Goal: Use online tool/utility: Utilize a website feature to perform a specific function

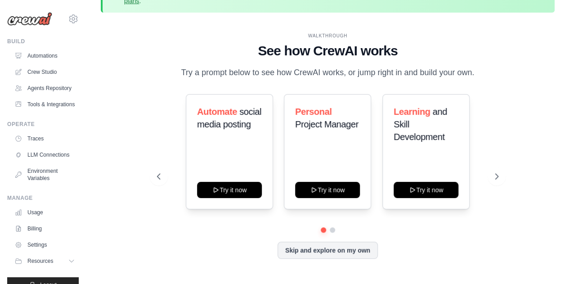
scroll to position [40, 0]
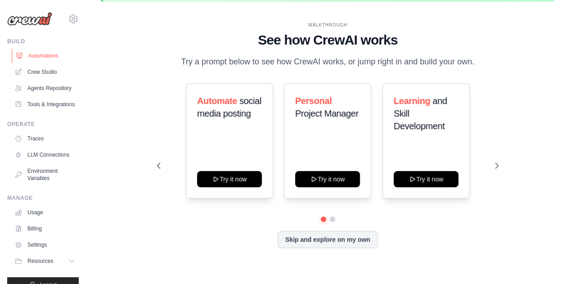
click at [35, 56] on link "Automations" at bounding box center [46, 56] width 68 height 14
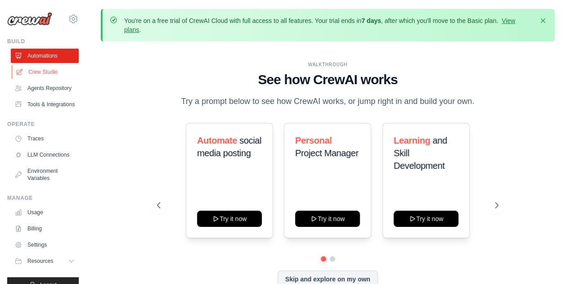
click at [32, 72] on link "Crew Studio" at bounding box center [46, 72] width 68 height 14
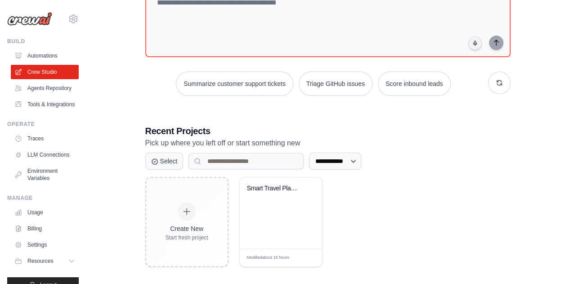
scroll to position [113, 0]
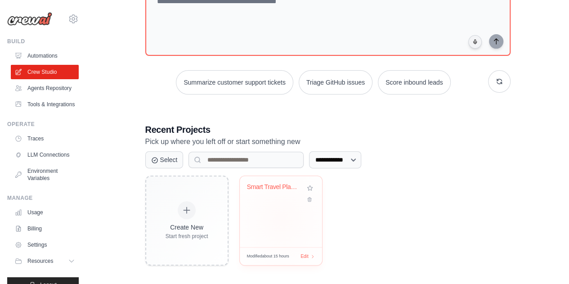
click at [287, 233] on div "Smart Travel Planner with Platform ..." at bounding box center [281, 211] width 82 height 71
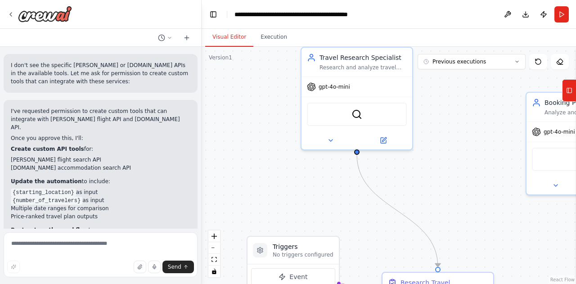
scroll to position [1404, 0]
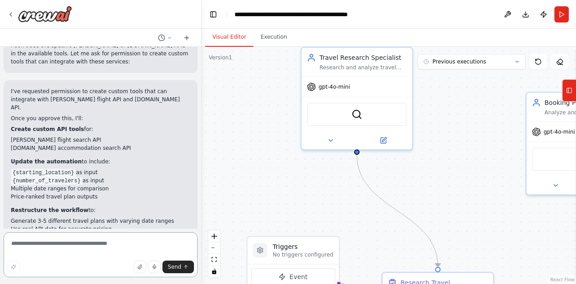
click at [87, 257] on textarea at bounding box center [101, 254] width 194 height 45
type textarea "***"
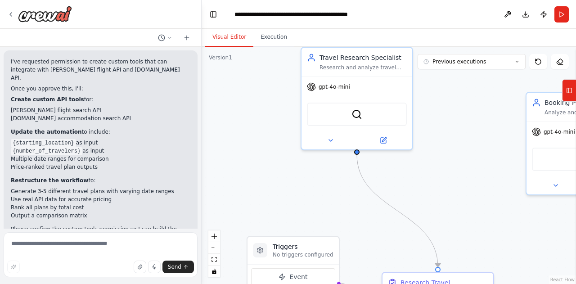
scroll to position [1448, 0]
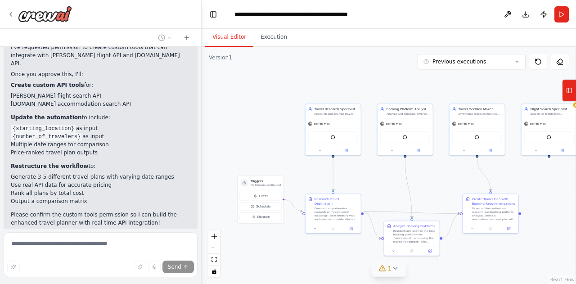
click at [392, 268] on icon at bounding box center [394, 267] width 7 height 7
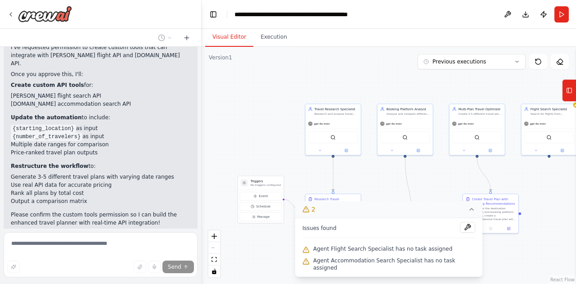
click at [468, 213] on icon at bounding box center [471, 208] width 7 height 7
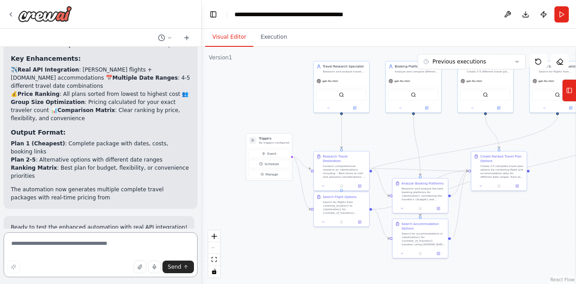
scroll to position [2105, 0]
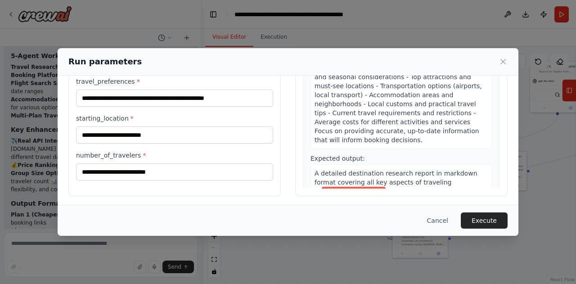
scroll to position [105, 0]
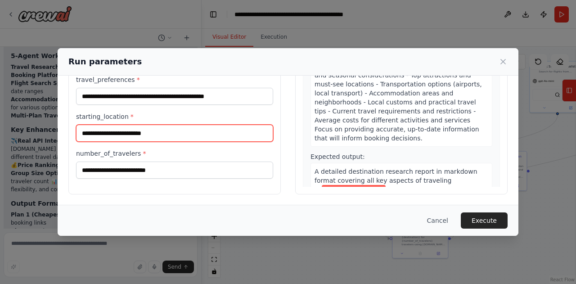
click at [219, 134] on input "starting_location *" at bounding box center [174, 133] width 197 height 17
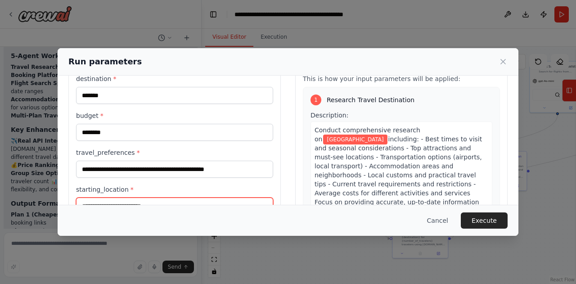
scroll to position [34, 0]
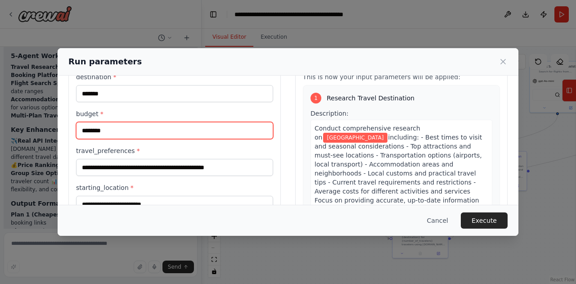
click at [95, 127] on input "********" at bounding box center [174, 130] width 197 height 17
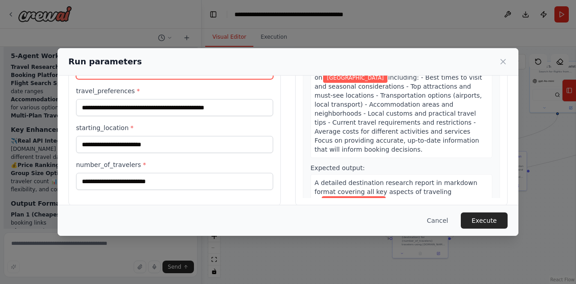
scroll to position [95, 0]
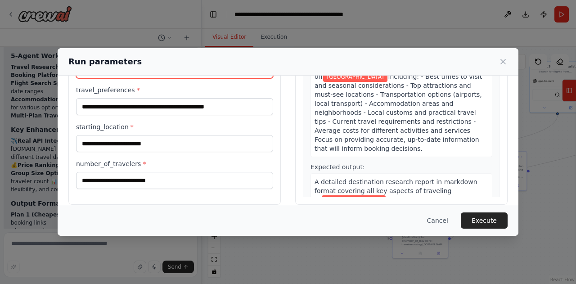
type input "**********"
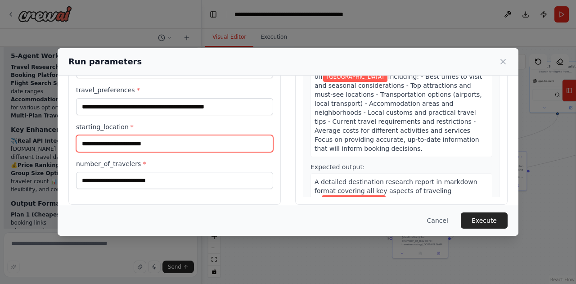
click at [212, 143] on input "starting_location *" at bounding box center [174, 143] width 197 height 17
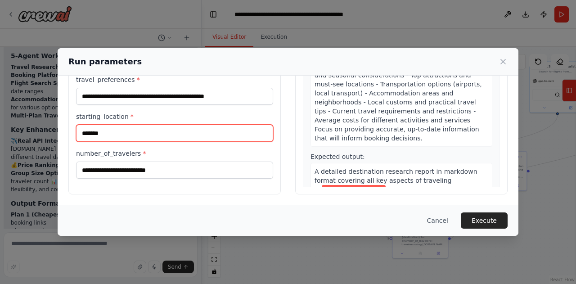
type input "*******"
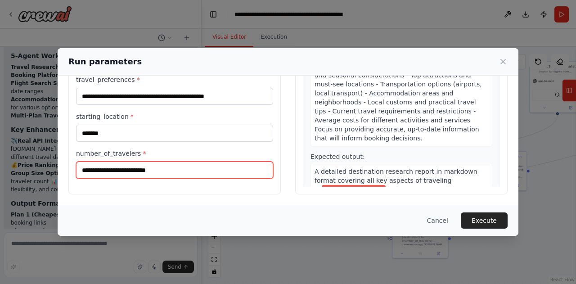
click at [212, 170] on input "number_of_travelers *" at bounding box center [174, 169] width 197 height 17
type input "*"
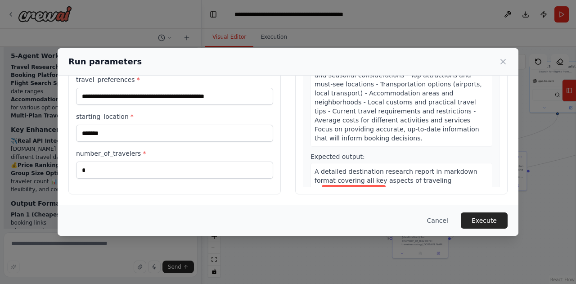
click at [501, 200] on div "**********" at bounding box center [288, 87] width 460 height 235
click at [489, 223] on button "Execute" at bounding box center [483, 220] width 47 height 16
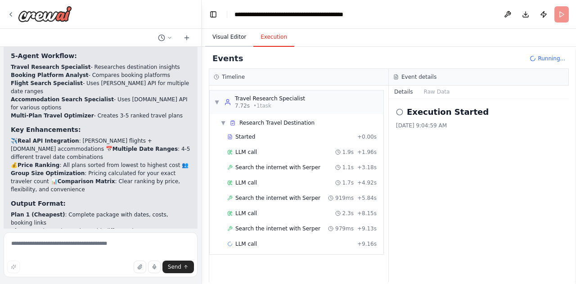
click at [227, 38] on button "Visual Editor" at bounding box center [229, 37] width 48 height 19
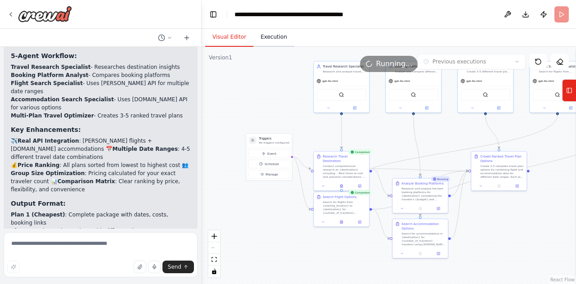
click at [272, 40] on button "Execution" at bounding box center [273, 37] width 41 height 19
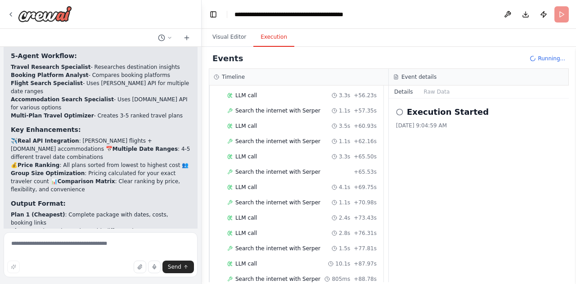
scroll to position [763, 0]
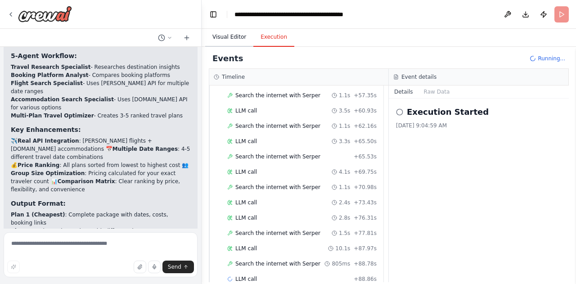
click at [229, 37] on button "Visual Editor" at bounding box center [229, 37] width 48 height 19
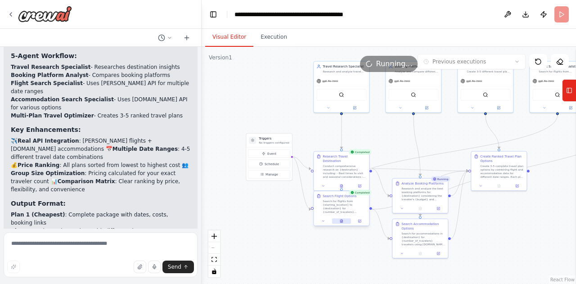
click at [341, 221] on icon at bounding box center [341, 220] width 2 height 3
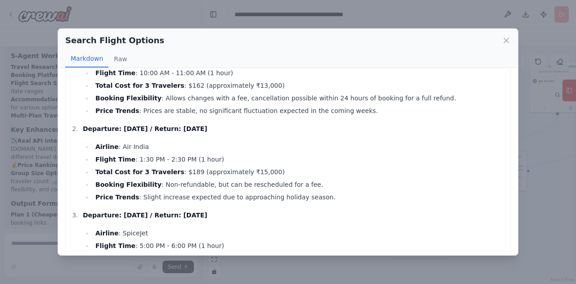
scroll to position [0, 0]
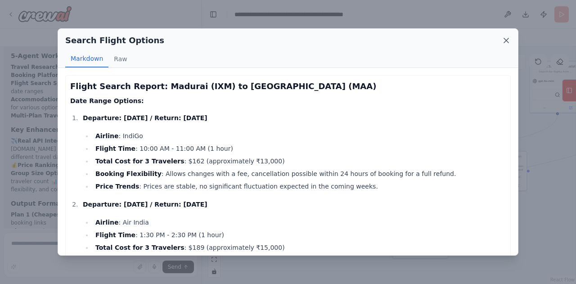
click at [508, 40] on icon at bounding box center [505, 40] width 9 height 9
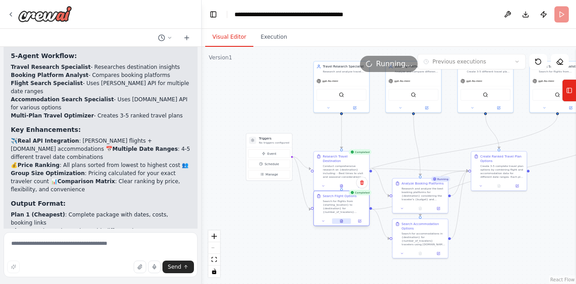
click at [340, 221] on icon at bounding box center [341, 220] width 2 height 3
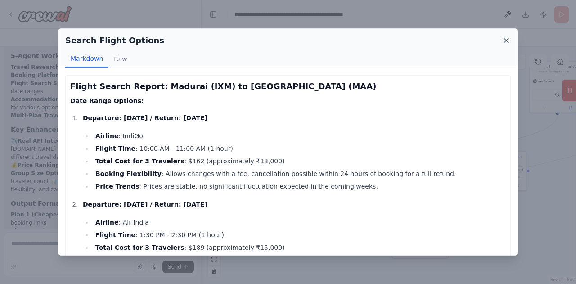
click at [506, 40] on icon at bounding box center [506, 40] width 4 height 4
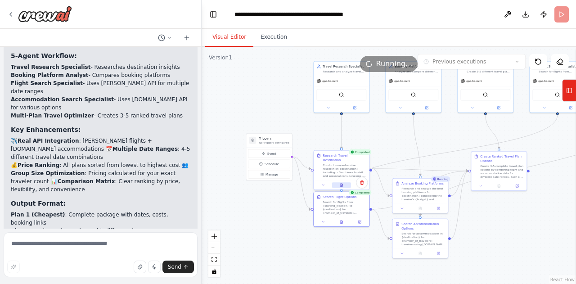
click at [341, 183] on icon at bounding box center [341, 184] width 2 height 3
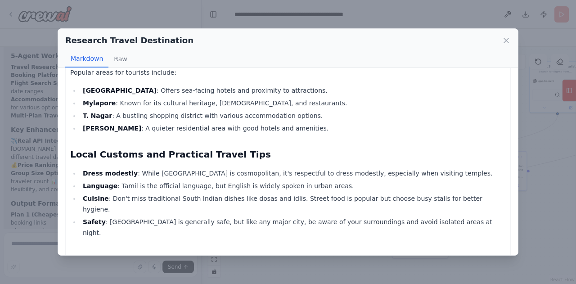
scroll to position [509, 0]
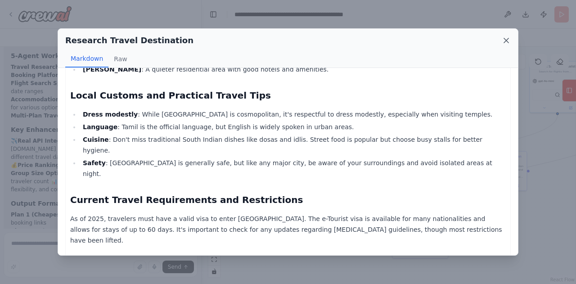
click at [508, 41] on icon at bounding box center [505, 40] width 9 height 9
click at [515, 49] on div ".deletable-edge-delete-btn { width: 20px; height: 20px; border: 0px solid #ffff…" at bounding box center [388, 165] width 374 height 237
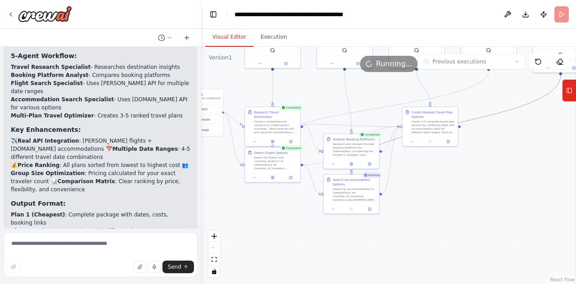
click at [351, 169] on circle "Edge from dcf02be5-b6af-4553-94c6-1574c0dd9a69 to 73d06b77-d0f8-450c-ac68-5cce5…" at bounding box center [351, 169] width 4 height 4
click at [351, 173] on div at bounding box center [351, 172] width 3 height 3
click at [374, 268] on icon at bounding box center [373, 268] width 2 height 2
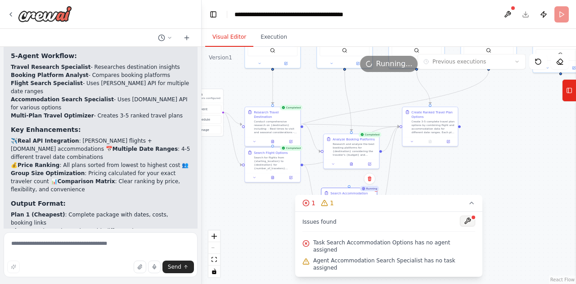
click at [463, 226] on button at bounding box center [467, 220] width 15 height 11
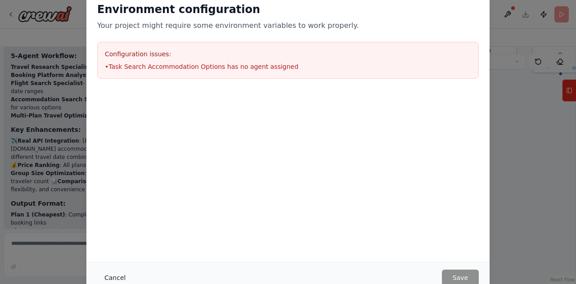
click at [106, 283] on button "Cancel" at bounding box center [115, 277] width 36 height 16
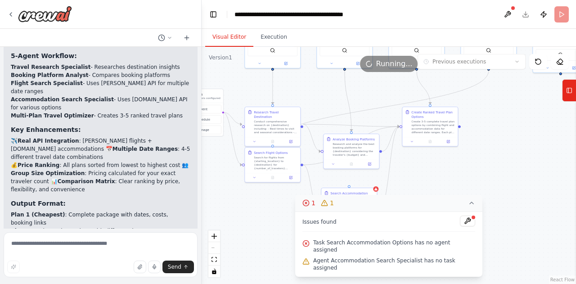
click at [308, 211] on button "1 1" at bounding box center [388, 203] width 187 height 17
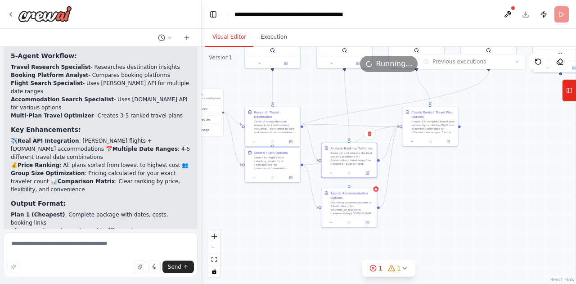
click at [453, 194] on div ".deletable-edge-delete-btn { width: 20px; height: 20px; border: 0px solid #ffff…" at bounding box center [388, 165] width 374 height 237
click at [375, 189] on icon at bounding box center [375, 188] width 3 height 3
click at [368, 181] on icon at bounding box center [368, 178] width 5 height 5
click at [349, 186] on div at bounding box center [349, 185] width 3 height 3
click at [345, 182] on button "Confirm" at bounding box center [344, 178] width 32 height 11
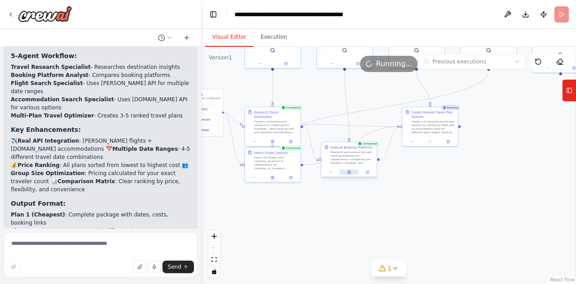
click at [349, 172] on icon at bounding box center [348, 172] width 1 height 0
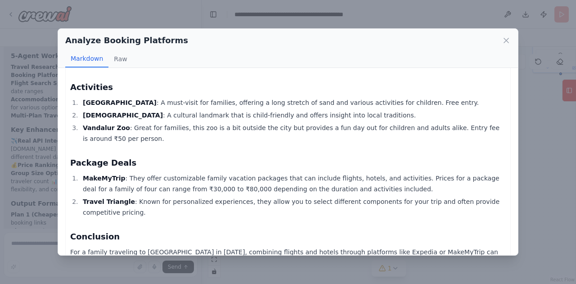
scroll to position [302, 0]
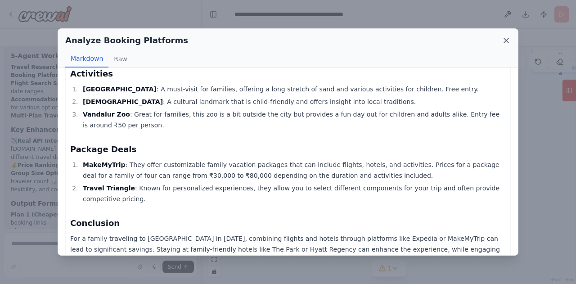
click at [506, 40] on icon at bounding box center [506, 40] width 4 height 4
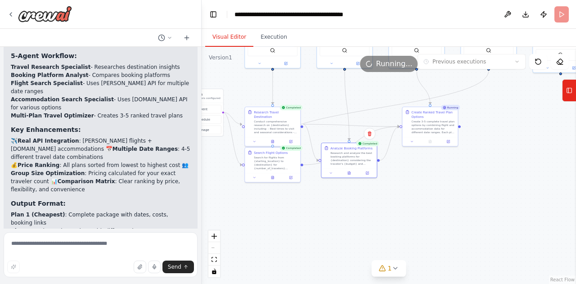
click at [431, 187] on div ".deletable-edge-delete-btn { width: 20px; height: 20px; border: 0px solid #ffff…" at bounding box center [388, 165] width 374 height 237
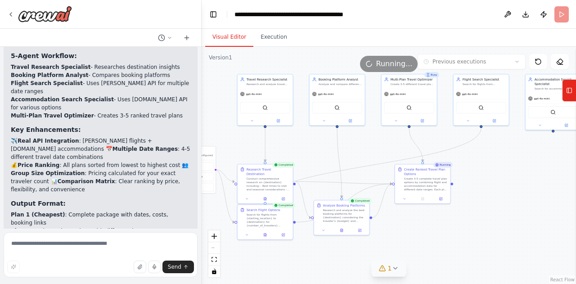
click at [400, 268] on button "1" at bounding box center [388, 268] width 35 height 17
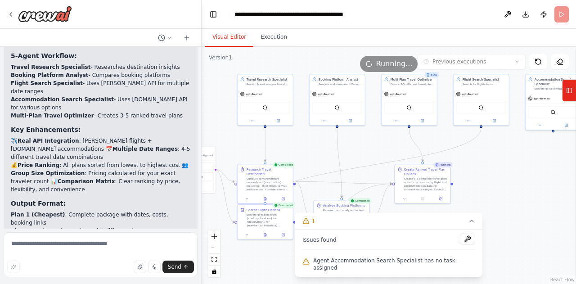
click at [507, 189] on div ".deletable-edge-delete-btn { width: 20px; height: 20px; border: 0px solid #ffff…" at bounding box center [388, 165] width 374 height 237
click at [469, 222] on icon at bounding box center [471, 221] width 4 height 2
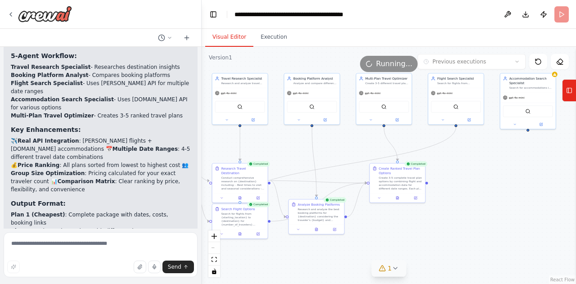
scroll to position [2105, 0]
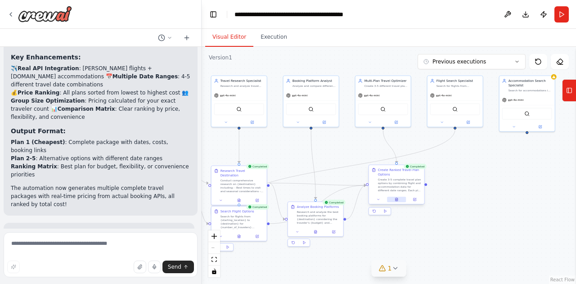
click at [398, 200] on button at bounding box center [396, 198] width 19 height 5
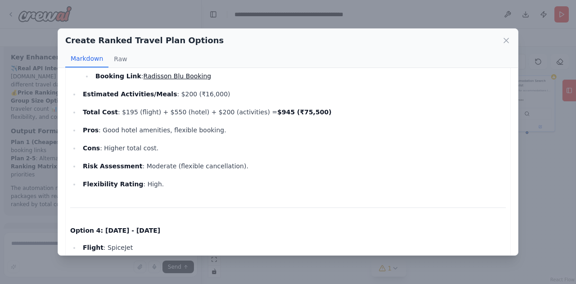
scroll to position [744, 0]
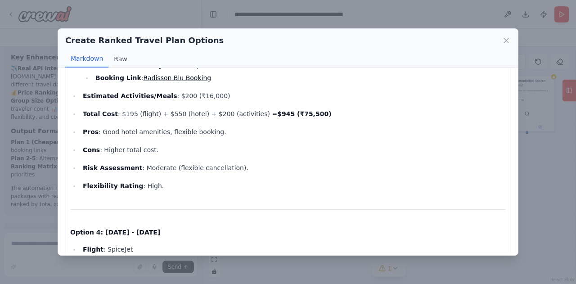
click at [116, 61] on button "Raw" at bounding box center [120, 58] width 24 height 17
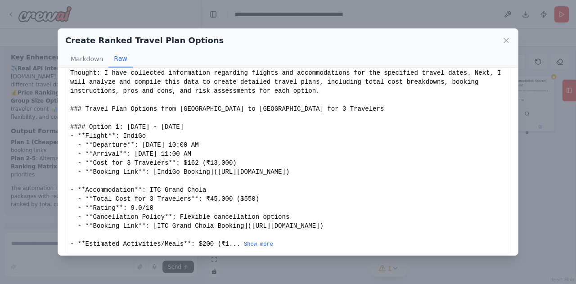
scroll to position [16, 0]
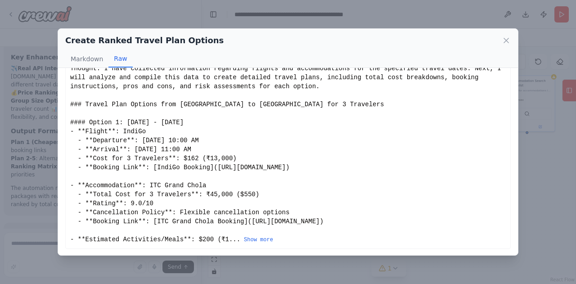
click at [423, 170] on div "Thought: I have collected information regarding flights and accommodations for …" at bounding box center [287, 154] width 435 height 180
click at [506, 152] on div "Thought: I have collected information regarding flights and accommodations for …" at bounding box center [288, 161] width 460 height 187
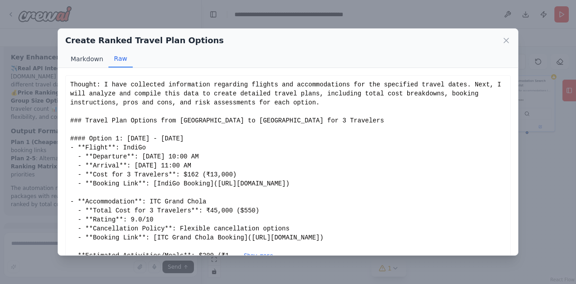
click at [78, 65] on button "Markdown" at bounding box center [86, 58] width 43 height 17
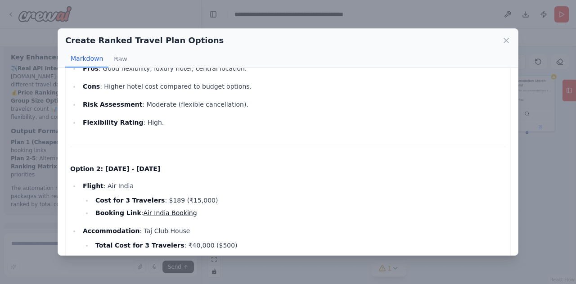
scroll to position [330, 0]
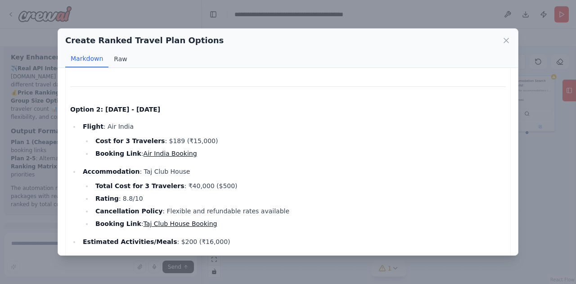
click at [117, 58] on button "Raw" at bounding box center [120, 58] width 24 height 17
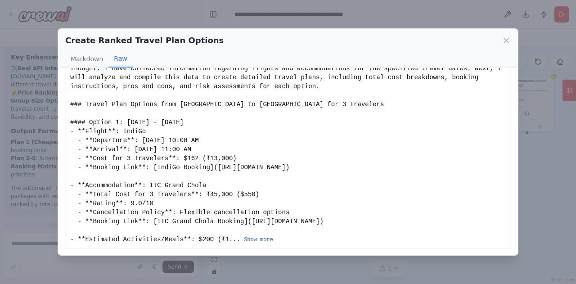
scroll to position [15, 0]
click at [244, 239] on button "Show more" at bounding box center [258, 240] width 29 height 7
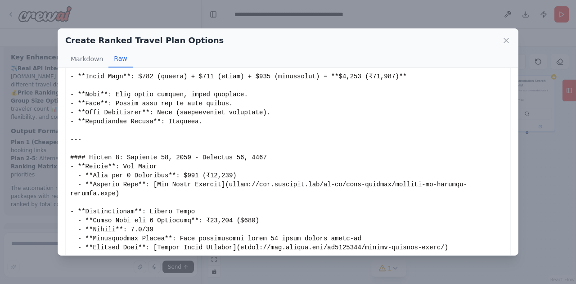
scroll to position [800, 0]
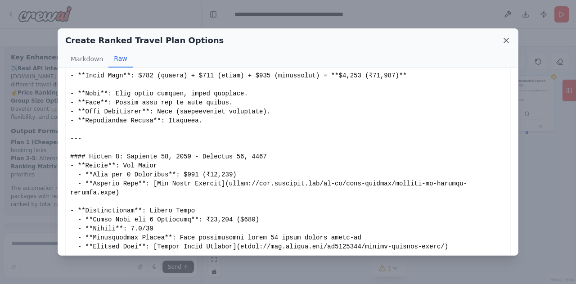
click at [505, 41] on icon at bounding box center [506, 40] width 4 height 4
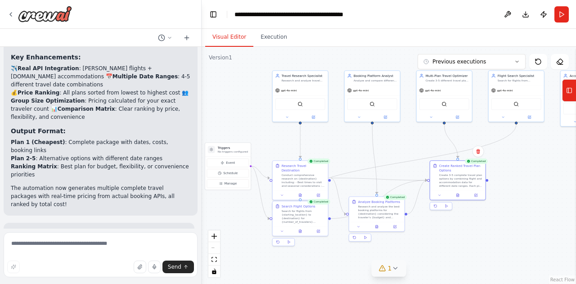
click at [506, 228] on div ".deletable-edge-delete-btn { width: 20px; height: 20px; border: 0px solid #ffff…" at bounding box center [388, 165] width 374 height 237
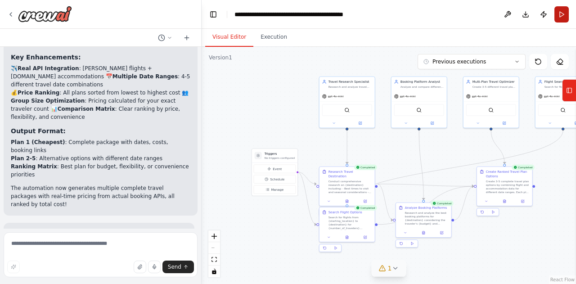
click at [562, 18] on button "Run" at bounding box center [561, 14] width 14 height 16
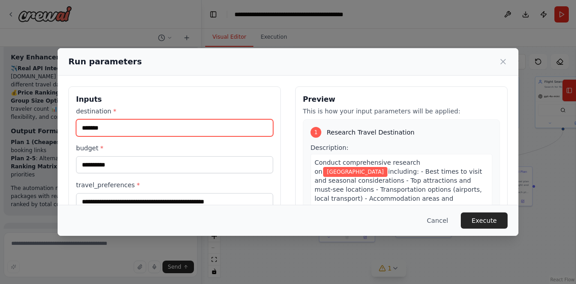
click at [182, 129] on input "*******" at bounding box center [174, 127] width 197 height 17
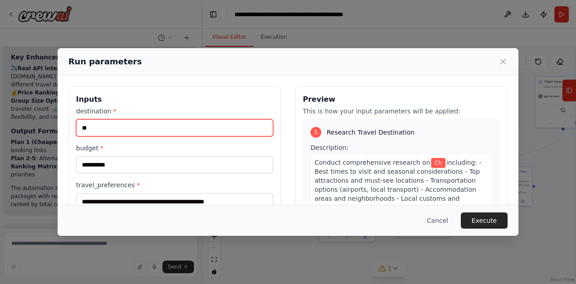
type input "*"
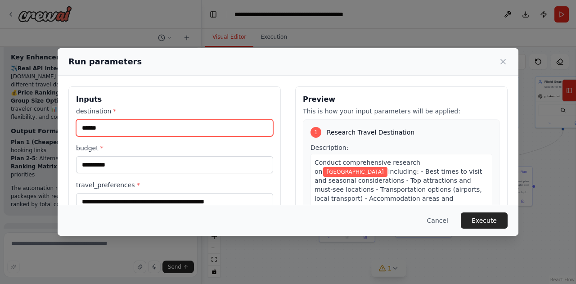
type input "******"
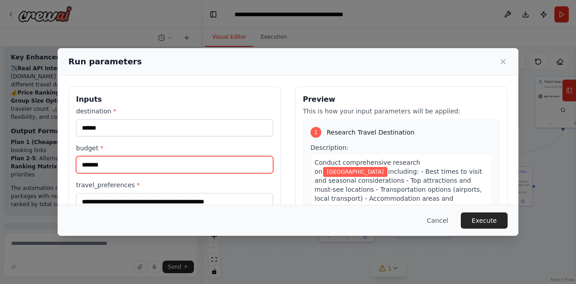
type input "*******"
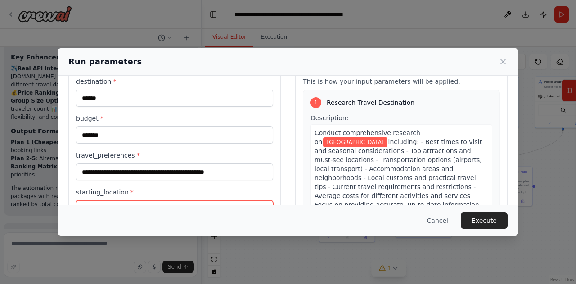
scroll to position [24, 0]
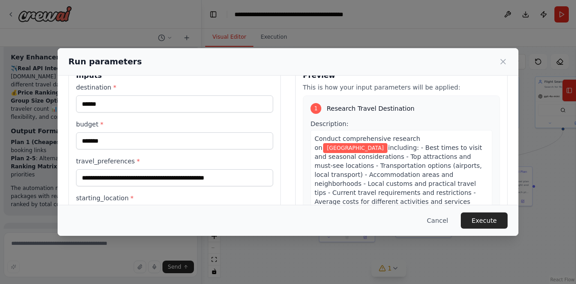
type input "*******"
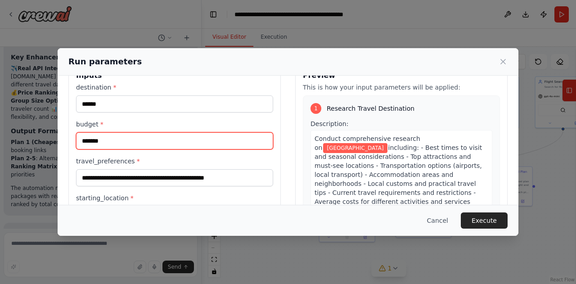
click at [88, 143] on input "*******" at bounding box center [174, 140] width 197 height 17
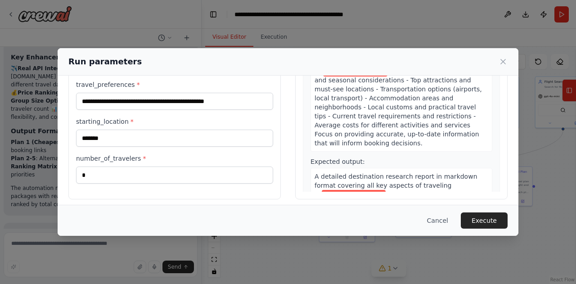
scroll to position [105, 0]
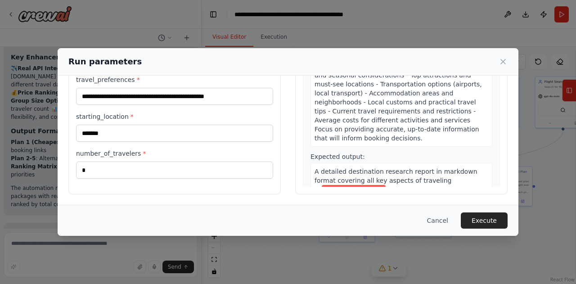
type input "********"
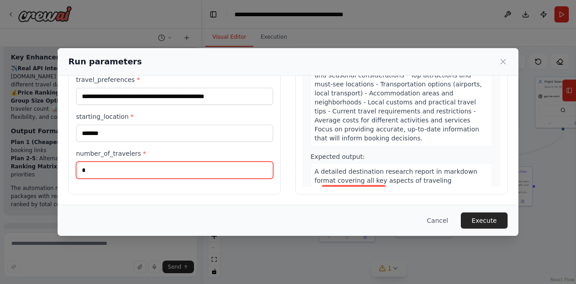
click at [214, 165] on input "*" at bounding box center [174, 169] width 197 height 17
type input "*"
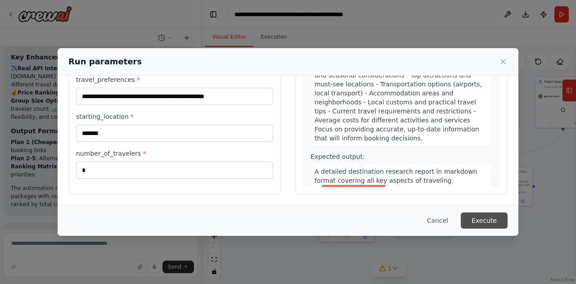
click at [493, 212] on button "Execute" at bounding box center [483, 220] width 47 height 16
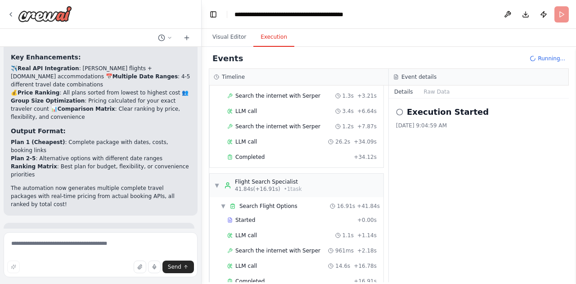
scroll to position [134, 0]
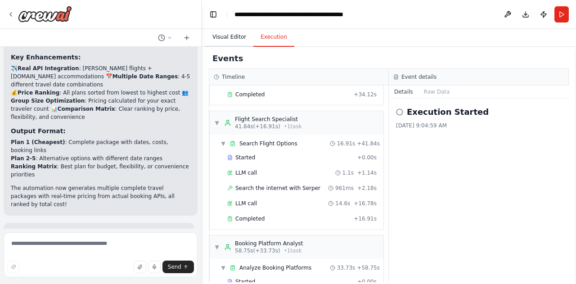
click at [219, 37] on button "Visual Editor" at bounding box center [229, 37] width 48 height 19
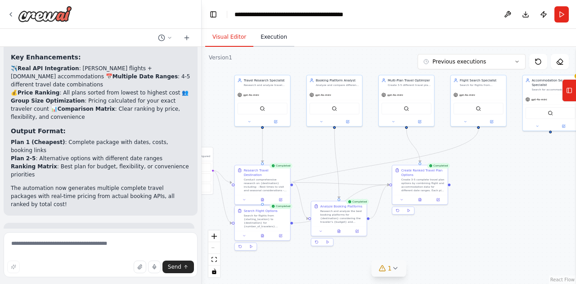
click at [267, 38] on button "Execution" at bounding box center [273, 37] width 41 height 19
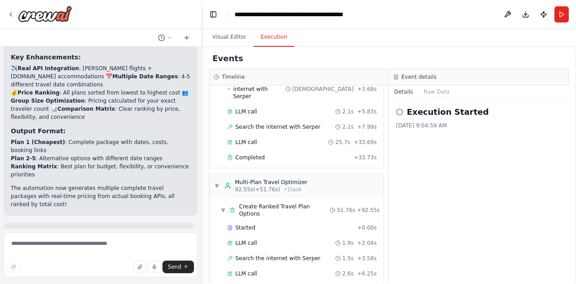
scroll to position [391, 0]
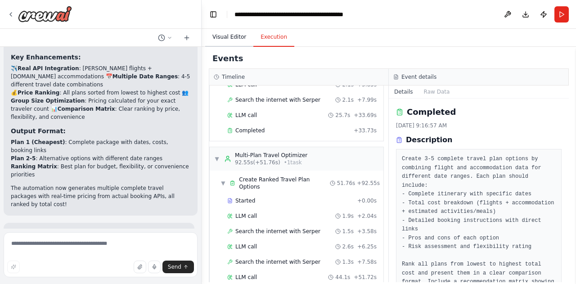
click at [225, 43] on button "Visual Editor" at bounding box center [229, 37] width 48 height 19
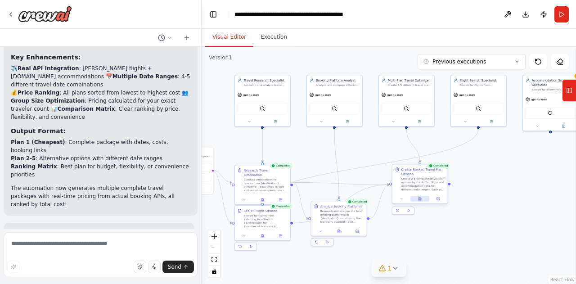
click at [419, 199] on icon at bounding box center [420, 198] width 2 height 3
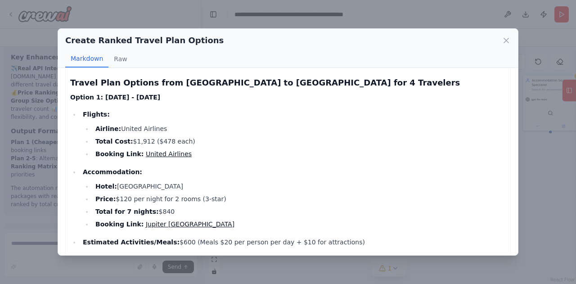
scroll to position [33, 0]
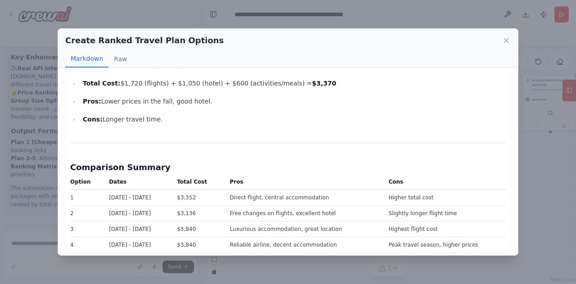
scroll to position [1190, 0]
click at [497, 173] on h3 "Comparison Summary" at bounding box center [287, 167] width 435 height 13
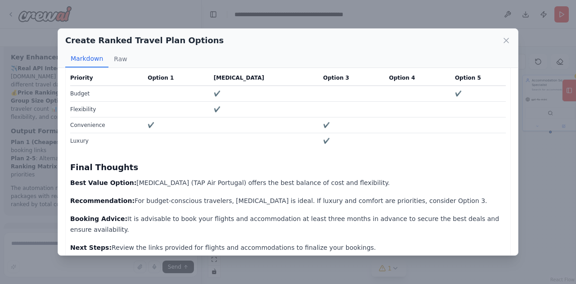
scroll to position [1432, 0]
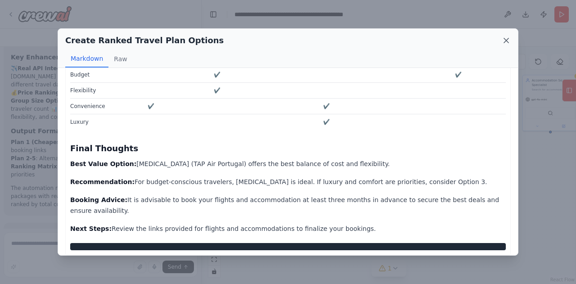
click at [506, 40] on icon at bounding box center [506, 40] width 4 height 4
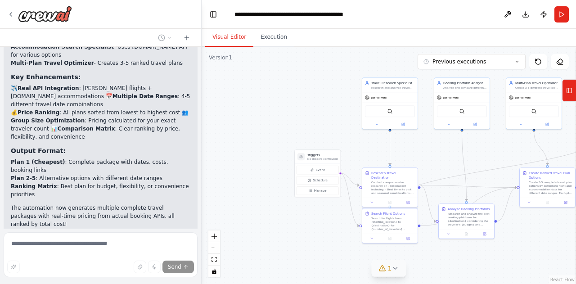
scroll to position [2103, 0]
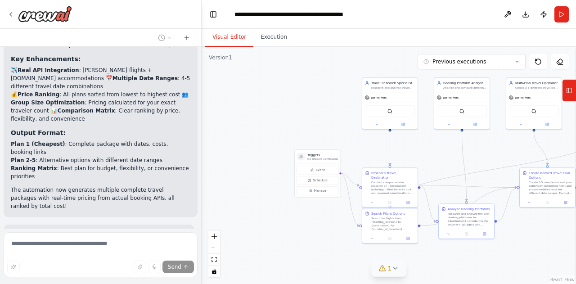
click at [391, 272] on button "1" at bounding box center [388, 268] width 35 height 17
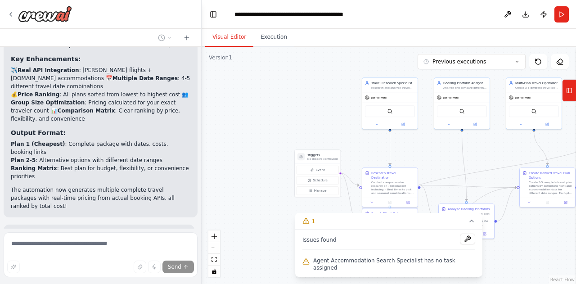
click at [406, 273] on div "Issues found Agent Accommodation Search Specialist has no task assigned" at bounding box center [388, 252] width 187 height 47
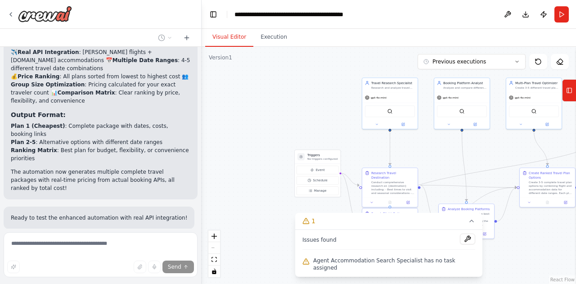
click at [313, 272] on div "Agent Accommodation Search Specialist has no task assigned" at bounding box center [388, 264] width 173 height 18
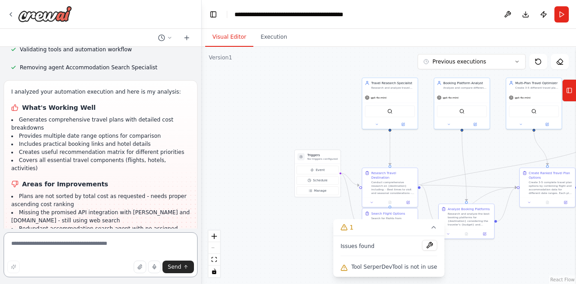
scroll to position [2375, 0]
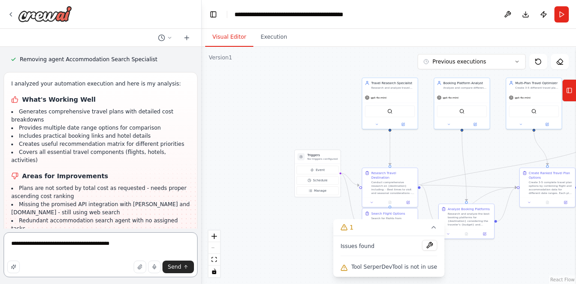
click at [179, 273] on textarea "**********" at bounding box center [101, 254] width 194 height 45
type textarea "**********"
click at [178, 268] on span "Send" at bounding box center [174, 266] width 13 height 7
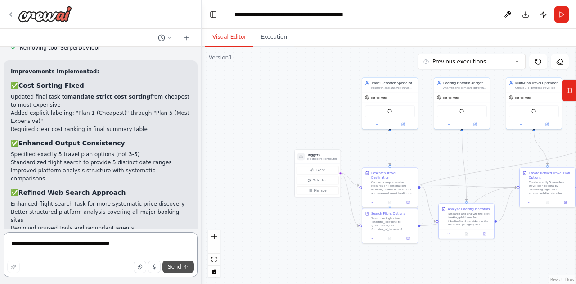
scroll to position [2734, 0]
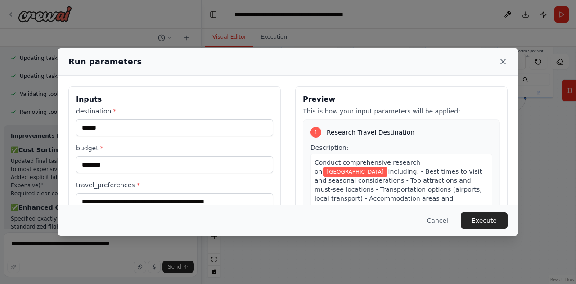
click at [503, 61] on icon at bounding box center [502, 61] width 9 height 9
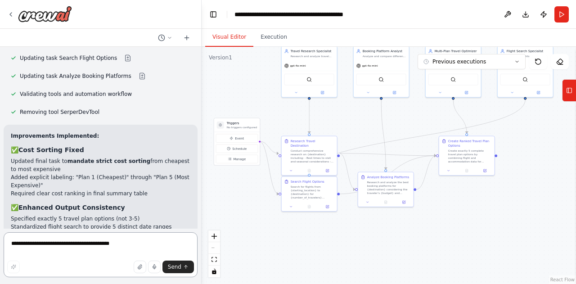
click at [76, 245] on textarea "**********" at bounding box center [101, 254] width 194 height 45
type textarea "**********"
click at [183, 269] on icon "submit" at bounding box center [185, 266] width 5 height 5
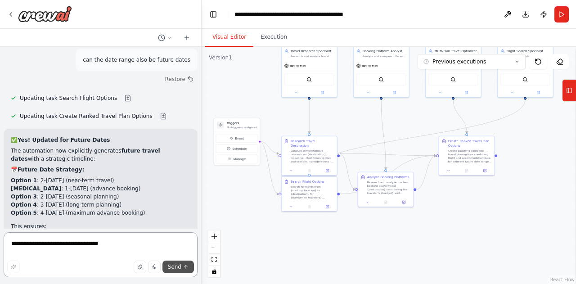
scroll to position [2986, 0]
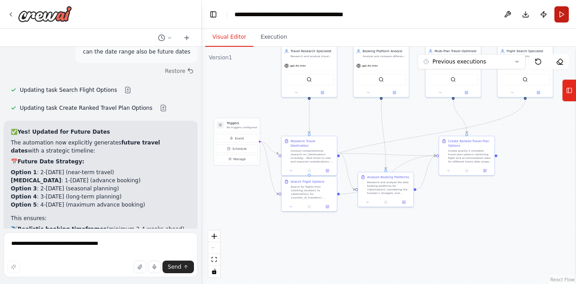
click at [566, 15] on button "Run" at bounding box center [561, 14] width 14 height 16
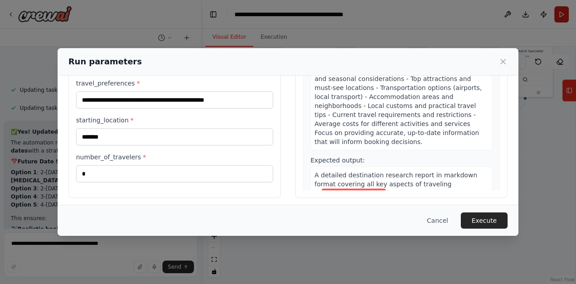
scroll to position [105, 0]
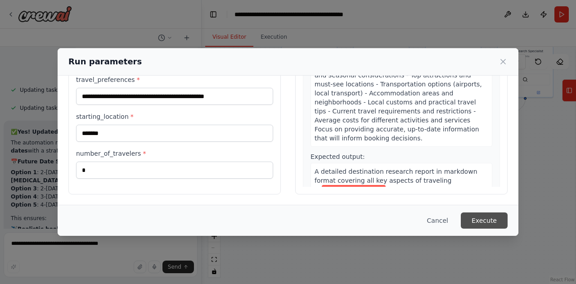
click at [491, 218] on button "Execute" at bounding box center [483, 220] width 47 height 16
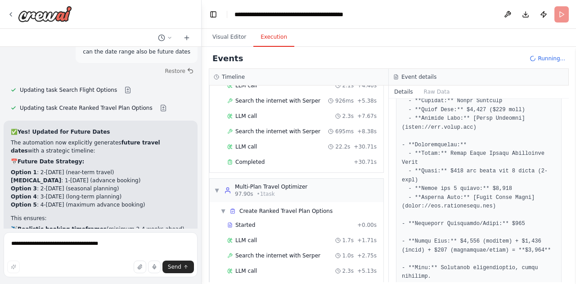
scroll to position [844, 0]
click at [227, 34] on button "Visual Editor" at bounding box center [229, 37] width 48 height 19
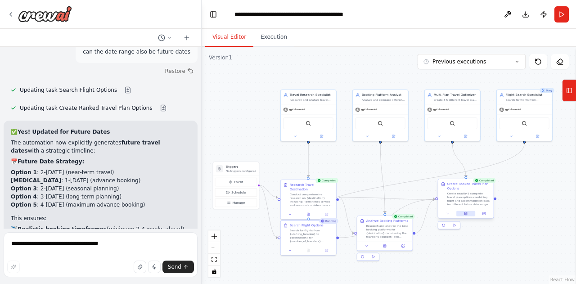
click at [466, 214] on icon at bounding box center [465, 213] width 2 height 3
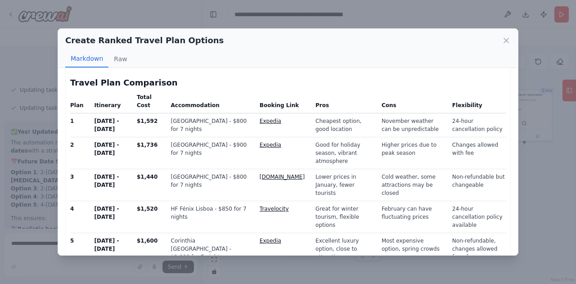
scroll to position [38, 0]
click at [505, 40] on icon at bounding box center [506, 40] width 4 height 4
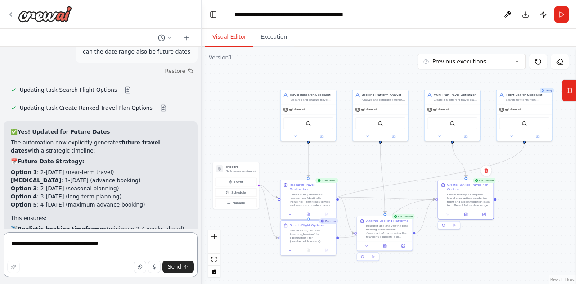
click at [70, 246] on textarea "**********" at bounding box center [101, 254] width 194 height 45
click at [272, 35] on button "Execution" at bounding box center [273, 37] width 41 height 19
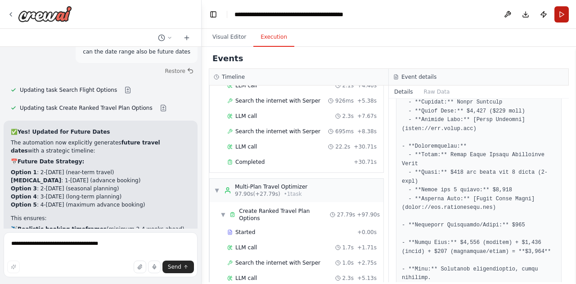
click at [561, 16] on button "Run" at bounding box center [561, 14] width 14 height 16
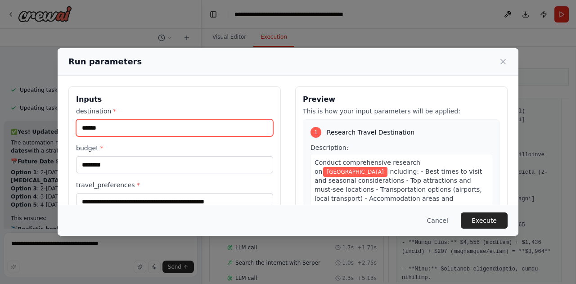
click at [187, 126] on input "******" at bounding box center [174, 127] width 197 height 17
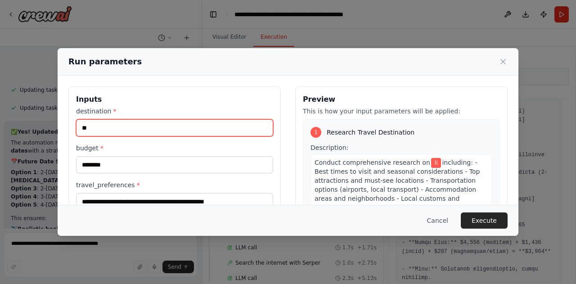
type input "*"
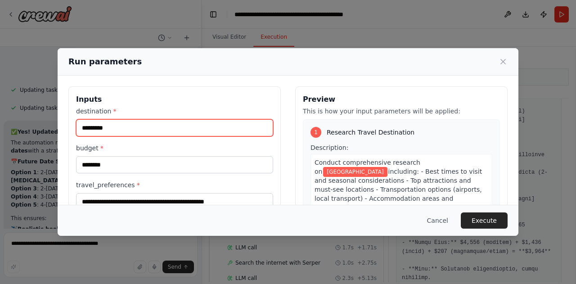
type input "*********"
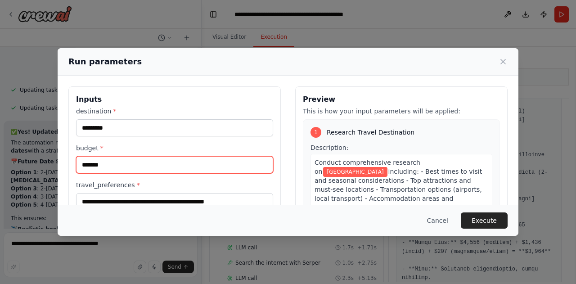
type input "********"
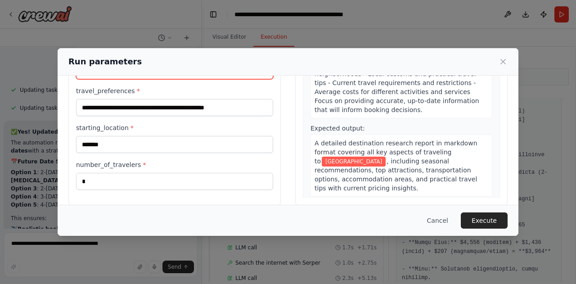
scroll to position [105, 0]
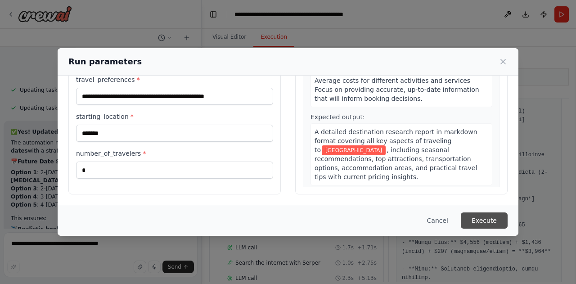
click at [489, 226] on button "Execute" at bounding box center [483, 220] width 47 height 16
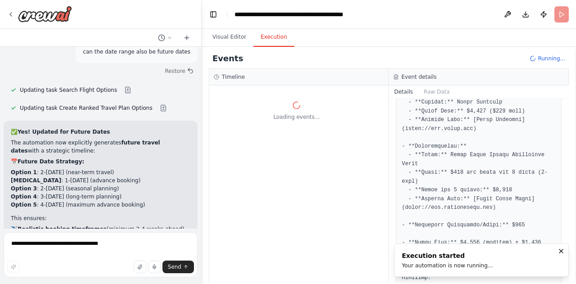
scroll to position [0, 0]
click at [224, 34] on button "Visual Editor" at bounding box center [229, 37] width 48 height 19
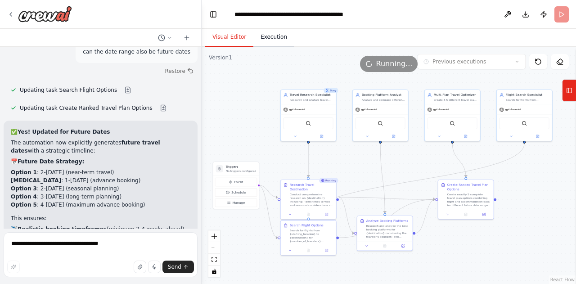
click at [270, 37] on button "Execution" at bounding box center [273, 37] width 41 height 19
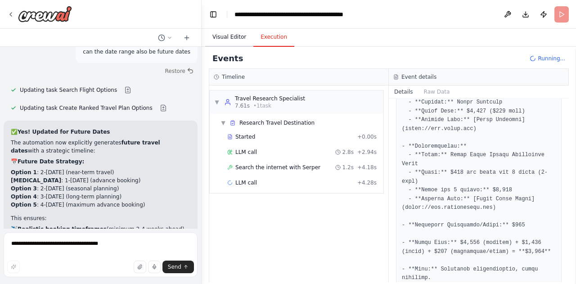
click at [230, 34] on button "Visual Editor" at bounding box center [229, 37] width 48 height 19
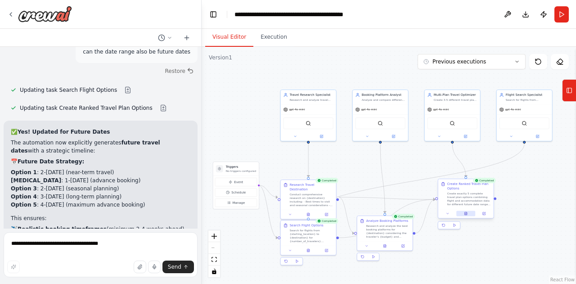
click at [467, 214] on icon at bounding box center [466, 213] width 4 height 4
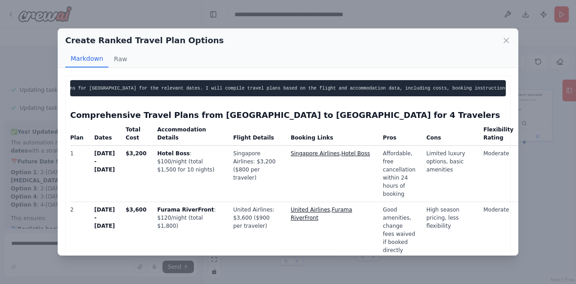
scroll to position [0, 176]
click at [506, 40] on icon at bounding box center [506, 40] width 4 height 4
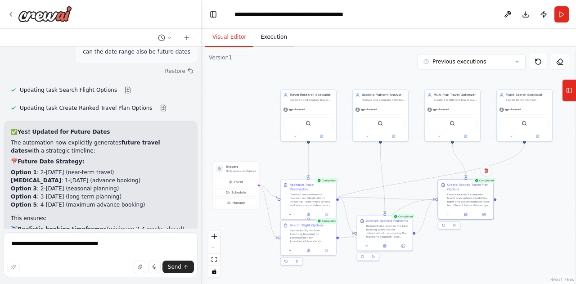
click at [272, 44] on button "Execution" at bounding box center [273, 37] width 41 height 19
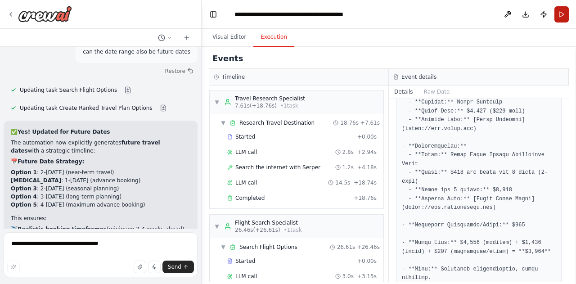
click at [564, 18] on button "Run" at bounding box center [561, 14] width 14 height 16
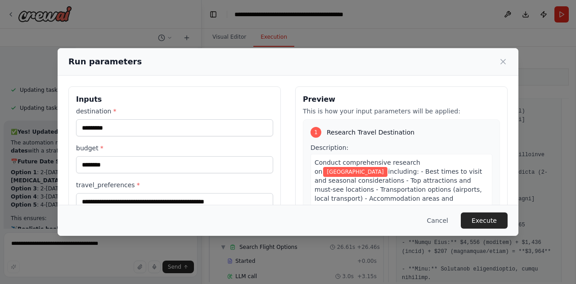
click at [191, 143] on label "budget *" at bounding box center [174, 147] width 197 height 9
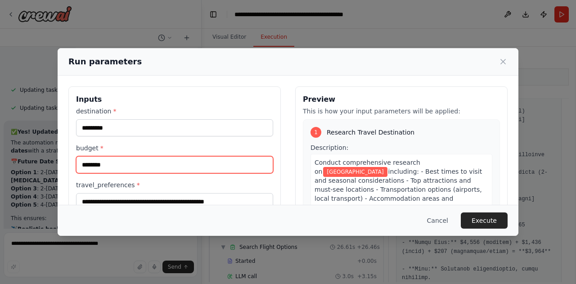
click at [191, 156] on input "********" at bounding box center [174, 164] width 197 height 17
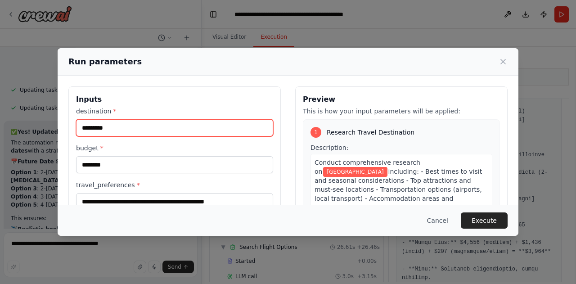
click at [207, 128] on input "*********" at bounding box center [174, 127] width 197 height 17
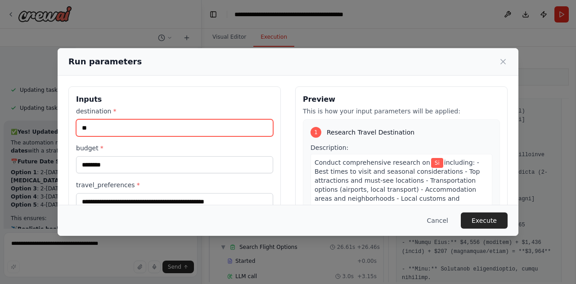
type input "*"
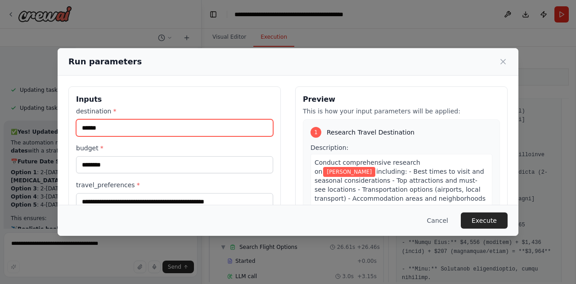
type input "*******"
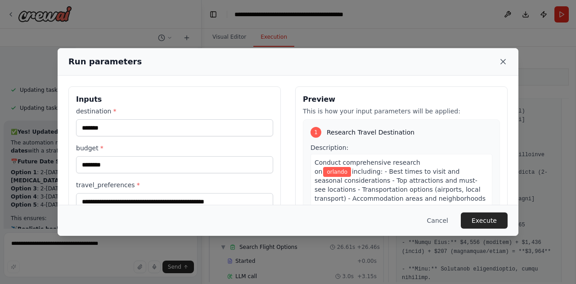
click at [503, 62] on icon at bounding box center [502, 61] width 4 height 4
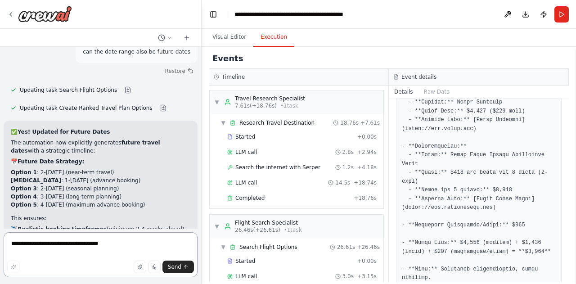
click at [94, 246] on textarea "**********" at bounding box center [101, 254] width 194 height 45
type textarea "**********"
click at [180, 265] on span "Send" at bounding box center [174, 266] width 13 height 7
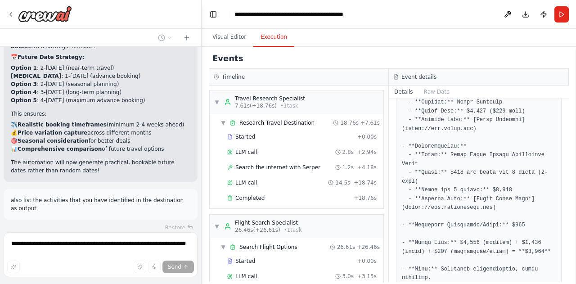
scroll to position [3092, 0]
click at [34, 19] on img at bounding box center [45, 14] width 54 height 16
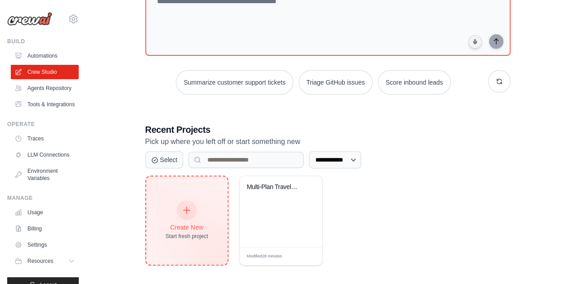
click at [201, 213] on div "Create New Start fresh project" at bounding box center [186, 220] width 43 height 39
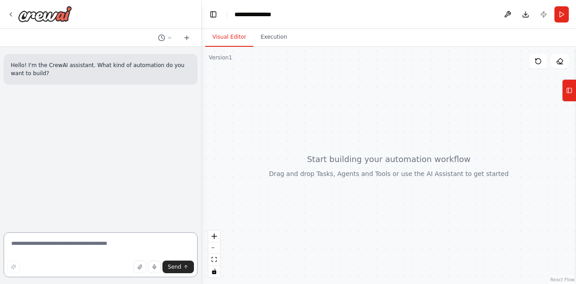
click at [121, 244] on textarea at bounding box center [101, 254] width 194 height 45
type textarea "*"
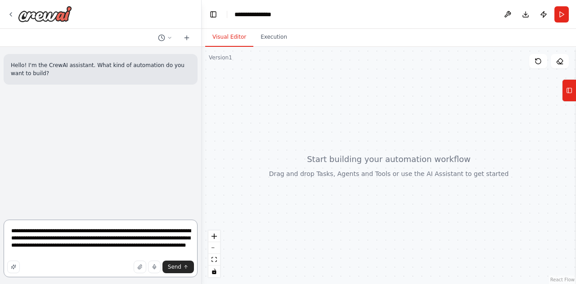
click at [40, 246] on textarea "**********" at bounding box center [101, 248] width 194 height 58
click at [68, 249] on textarea "**********" at bounding box center [101, 248] width 194 height 58
type textarea "**********"
click at [183, 264] on icon "submit" at bounding box center [185, 266] width 5 height 5
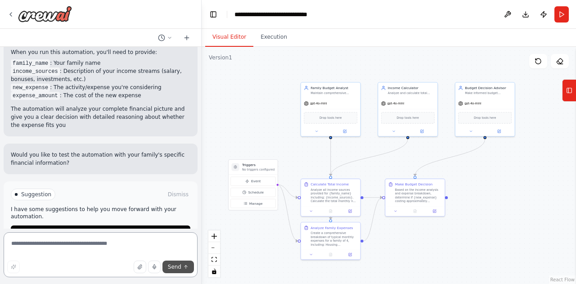
scroll to position [741, 0]
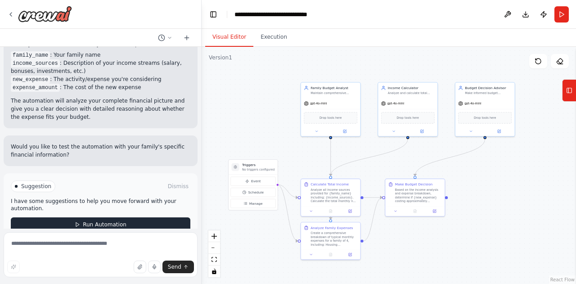
click at [111, 221] on span "Run Automation" at bounding box center [105, 224] width 44 height 7
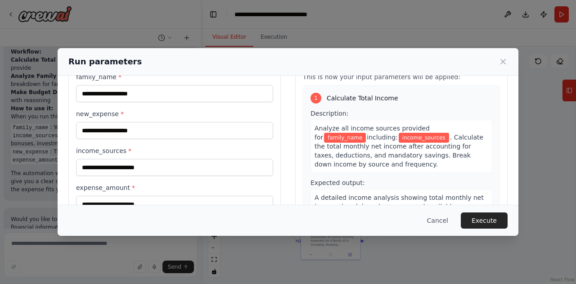
scroll to position [35, 0]
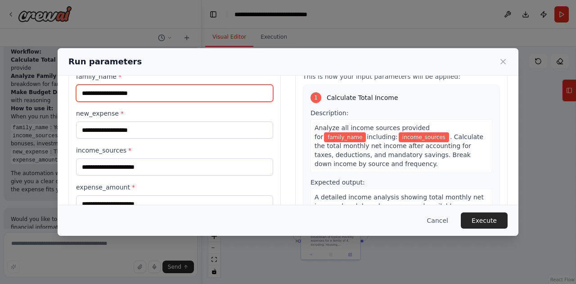
click at [236, 94] on input "family_name *" at bounding box center [174, 93] width 197 height 17
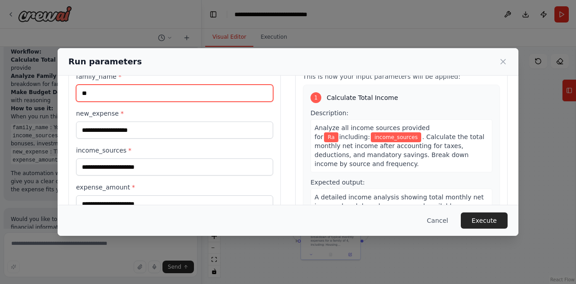
type input "*"
type input "********"
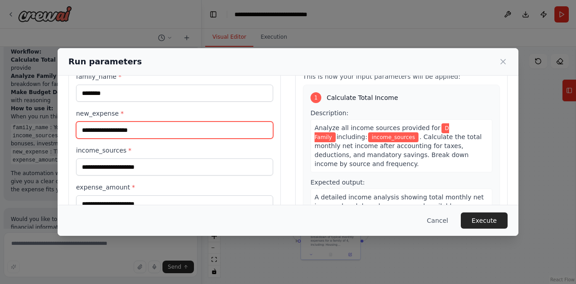
click at [237, 131] on input "new_expense *" at bounding box center [174, 129] width 197 height 17
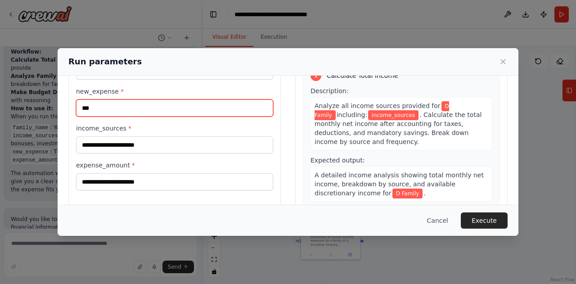
scroll to position [58, 0]
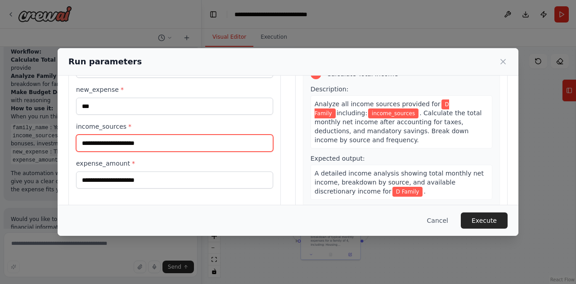
click at [240, 146] on input "income_sources *" at bounding box center [174, 142] width 197 height 17
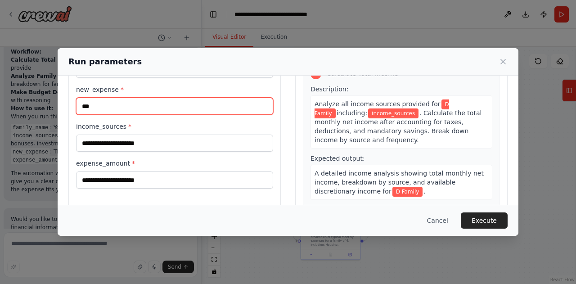
click at [197, 103] on input "***" at bounding box center [174, 106] width 197 height 17
type input "*"
type input "**********"
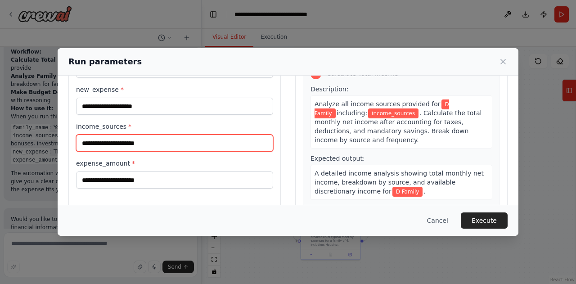
click at [205, 143] on input "income_sources *" at bounding box center [174, 142] width 197 height 17
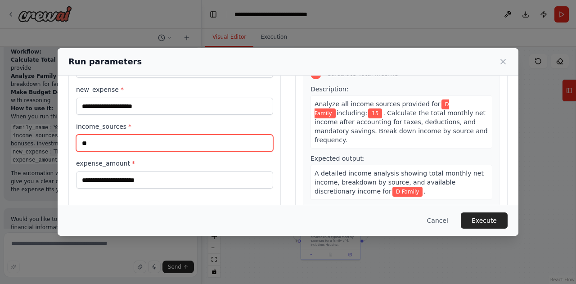
type input "*"
type input "****"
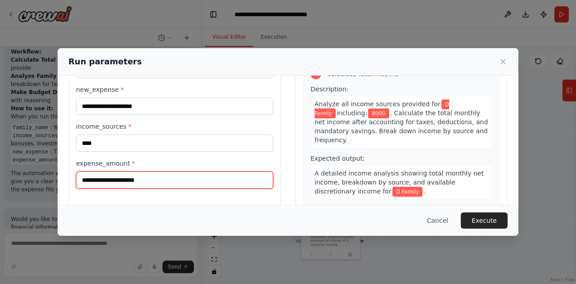
click at [196, 175] on input "expense_amount *" at bounding box center [174, 179] width 197 height 17
type input "***"
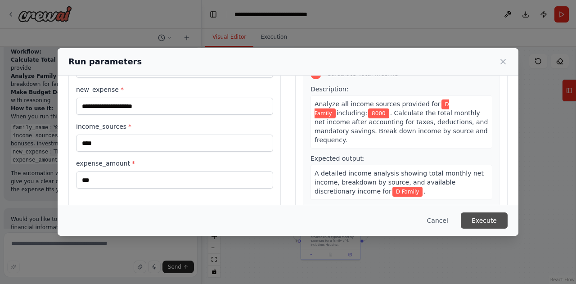
click at [495, 224] on button "Execute" at bounding box center [483, 220] width 47 height 16
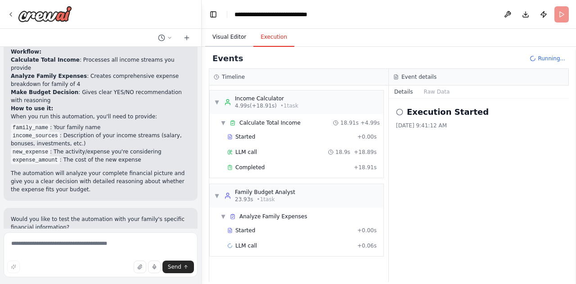
click at [234, 39] on button "Visual Editor" at bounding box center [229, 37] width 48 height 19
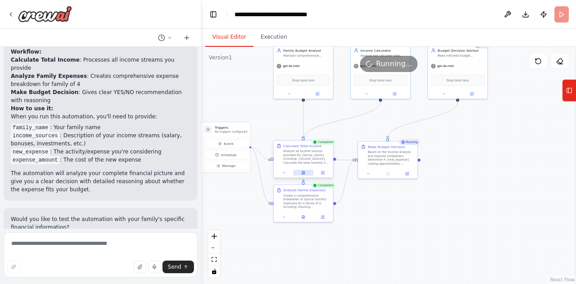
click at [306, 174] on button at bounding box center [303, 173] width 20 height 6
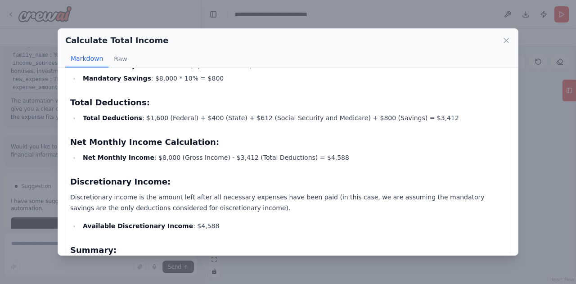
scroll to position [297, 0]
click at [507, 39] on icon at bounding box center [506, 40] width 4 height 4
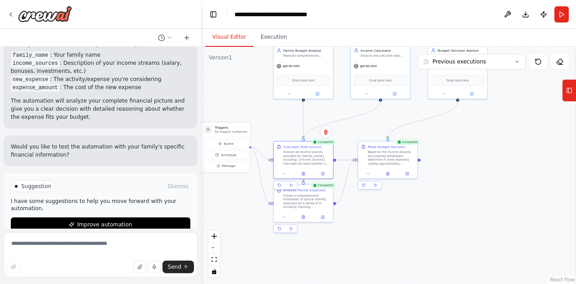
click at [417, 232] on div ".deletable-edge-delete-btn { width: 20px; height: 20px; border: 0px solid #ffff…" at bounding box center [388, 165] width 374 height 237
click at [305, 219] on button at bounding box center [303, 216] width 20 height 6
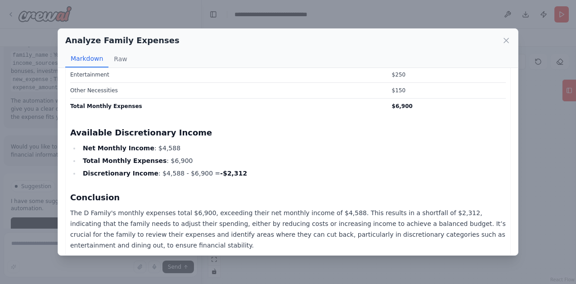
scroll to position [666, 0]
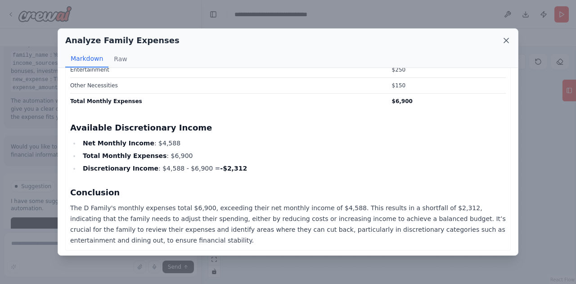
click at [506, 40] on icon at bounding box center [506, 40] width 4 height 4
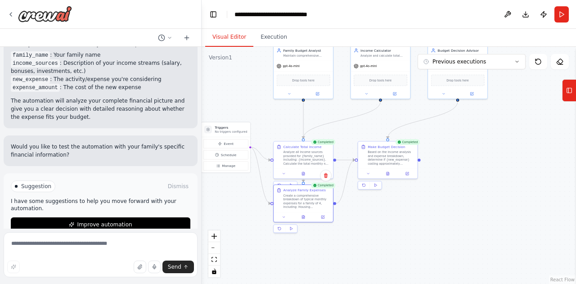
click at [474, 201] on div ".deletable-edge-delete-btn { width: 20px; height: 20px; border: 0px solid #ffff…" at bounding box center [388, 165] width 374 height 237
click at [387, 174] on icon at bounding box center [387, 172] width 3 height 3
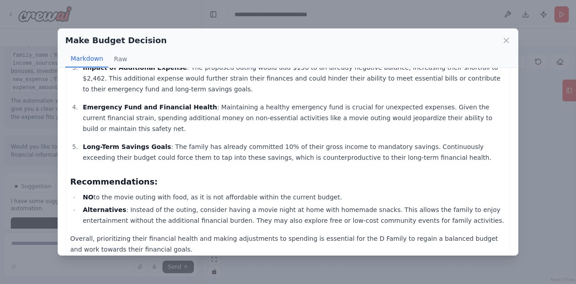
scroll to position [77, 0]
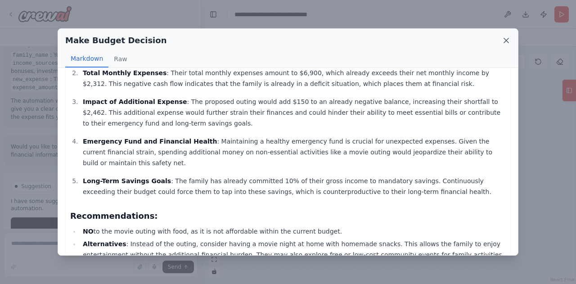
click at [506, 40] on icon at bounding box center [506, 40] width 4 height 4
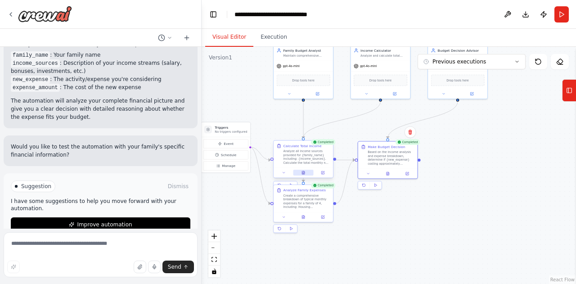
click at [303, 173] on icon at bounding box center [303, 172] width 3 height 3
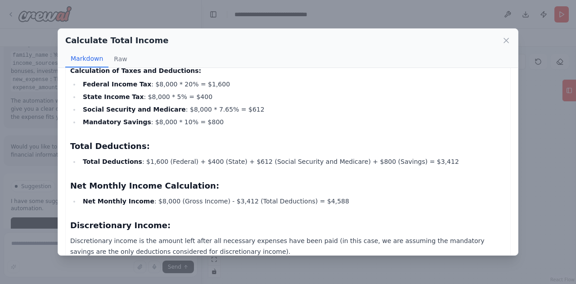
scroll to position [254, 0]
click at [235, 202] on li "Net Monthly Income : $8,000 (Gross Income) - $3,412 (Total Deductions) = $4,588" at bounding box center [292, 200] width 425 height 11
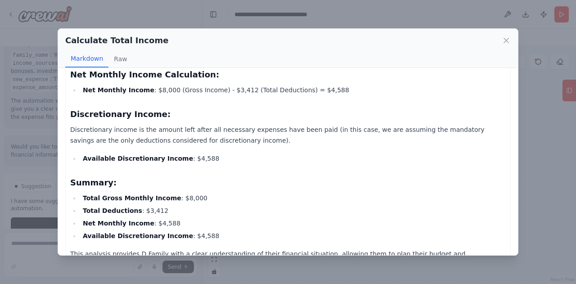
scroll to position [390, 0]
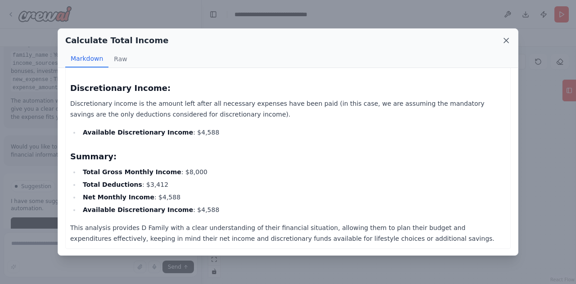
click at [506, 40] on icon at bounding box center [506, 40] width 4 height 4
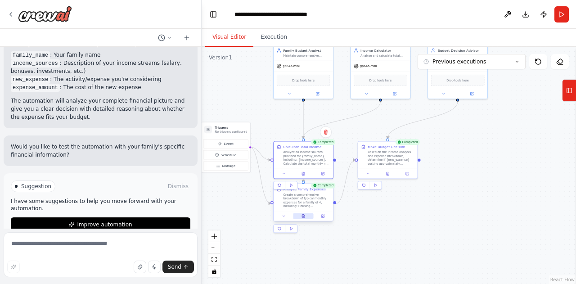
click at [504, 49] on div ".deletable-edge-delete-btn { width: 20px; height: 20px; border: 0px solid #ffff…" at bounding box center [388, 165] width 374 height 237
click at [304, 219] on button at bounding box center [303, 216] width 20 height 6
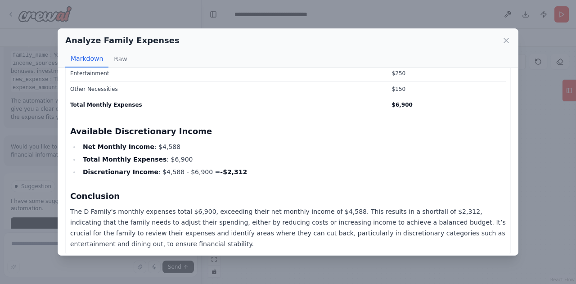
scroll to position [666, 0]
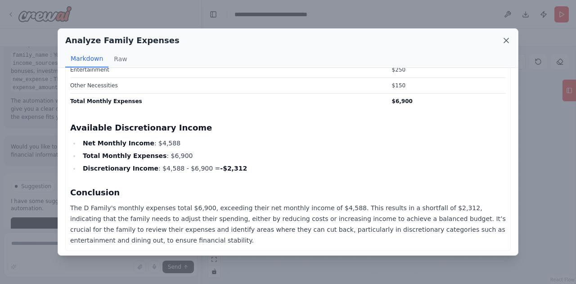
click at [506, 40] on icon at bounding box center [506, 40] width 4 height 4
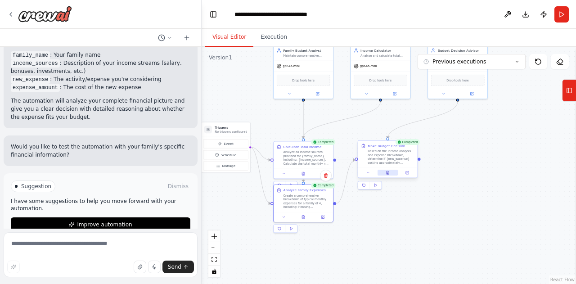
click at [387, 173] on icon at bounding box center [387, 173] width 1 height 0
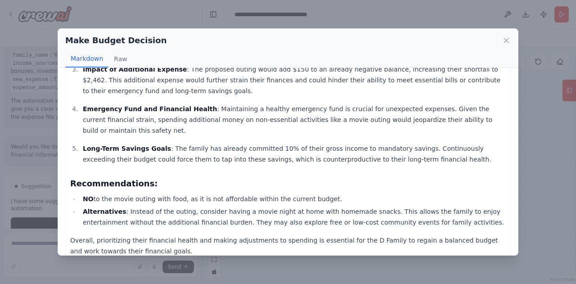
scroll to position [112, 0]
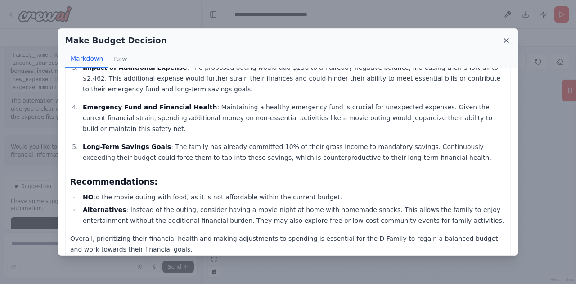
click at [506, 40] on icon at bounding box center [506, 40] width 4 height 4
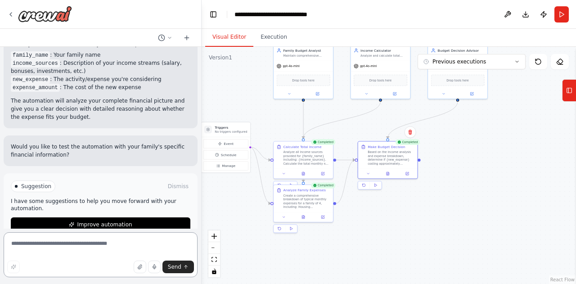
click at [95, 247] on textarea at bounding box center [101, 254] width 194 height 45
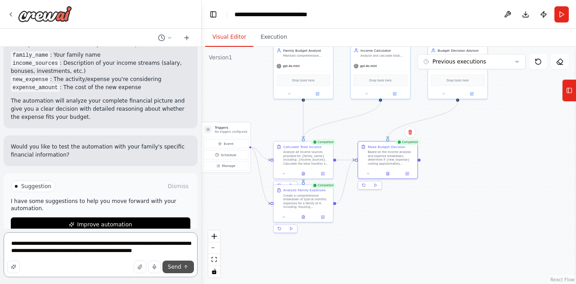
type textarea "**********"
click at [182, 268] on button "Send" at bounding box center [177, 266] width 31 height 13
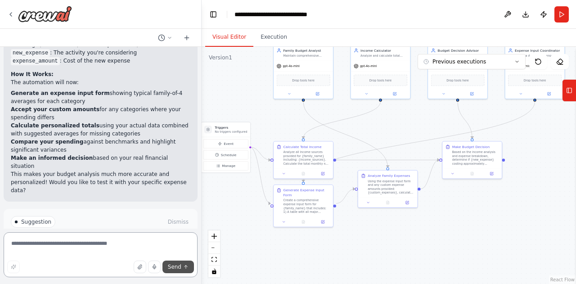
scroll to position [1466, 0]
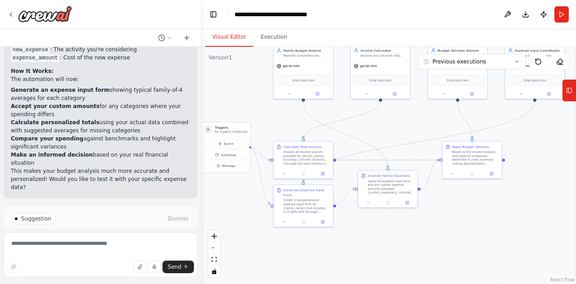
click at [95, 253] on span "Run Automation" at bounding box center [105, 256] width 44 height 7
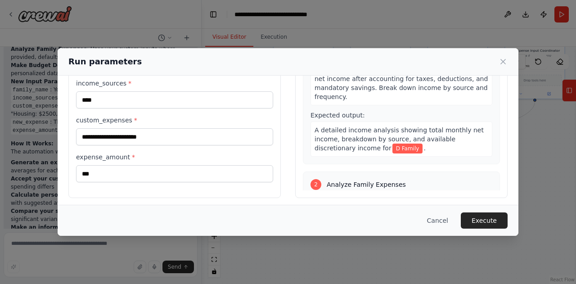
scroll to position [105, 0]
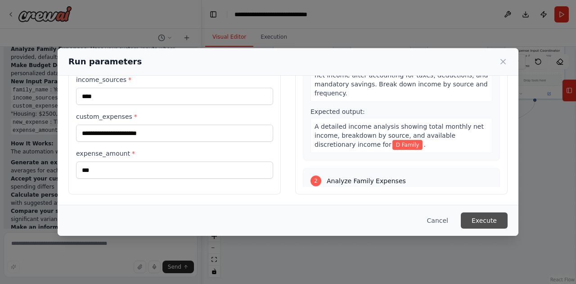
click at [485, 222] on button "Execute" at bounding box center [483, 220] width 47 height 16
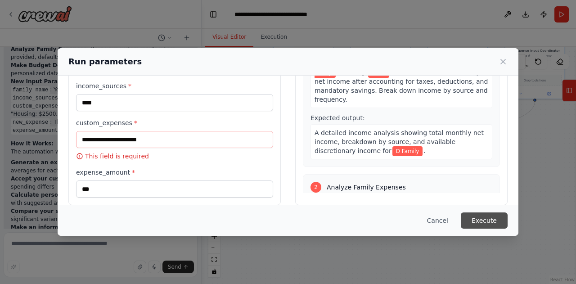
scroll to position [99, 0]
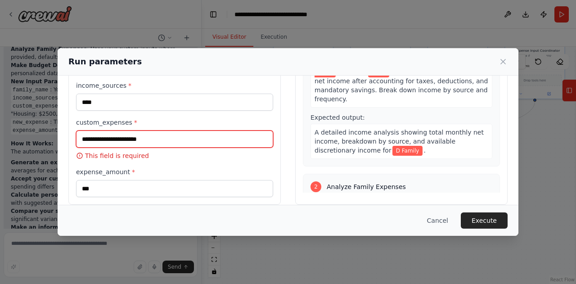
click at [225, 141] on input "custom_expenses *" at bounding box center [174, 138] width 197 height 17
type input "****"
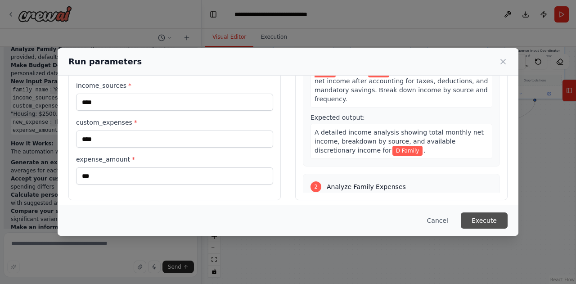
click at [485, 223] on button "Execute" at bounding box center [483, 220] width 47 height 16
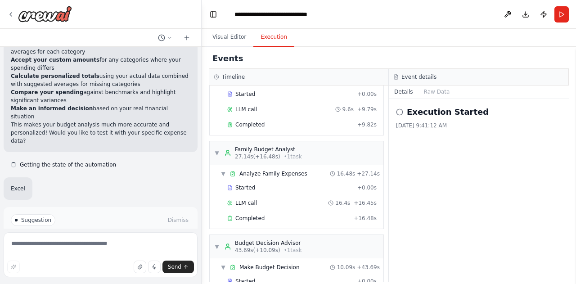
scroll to position [1514, 0]
